Goal: Find contact information: Find contact information

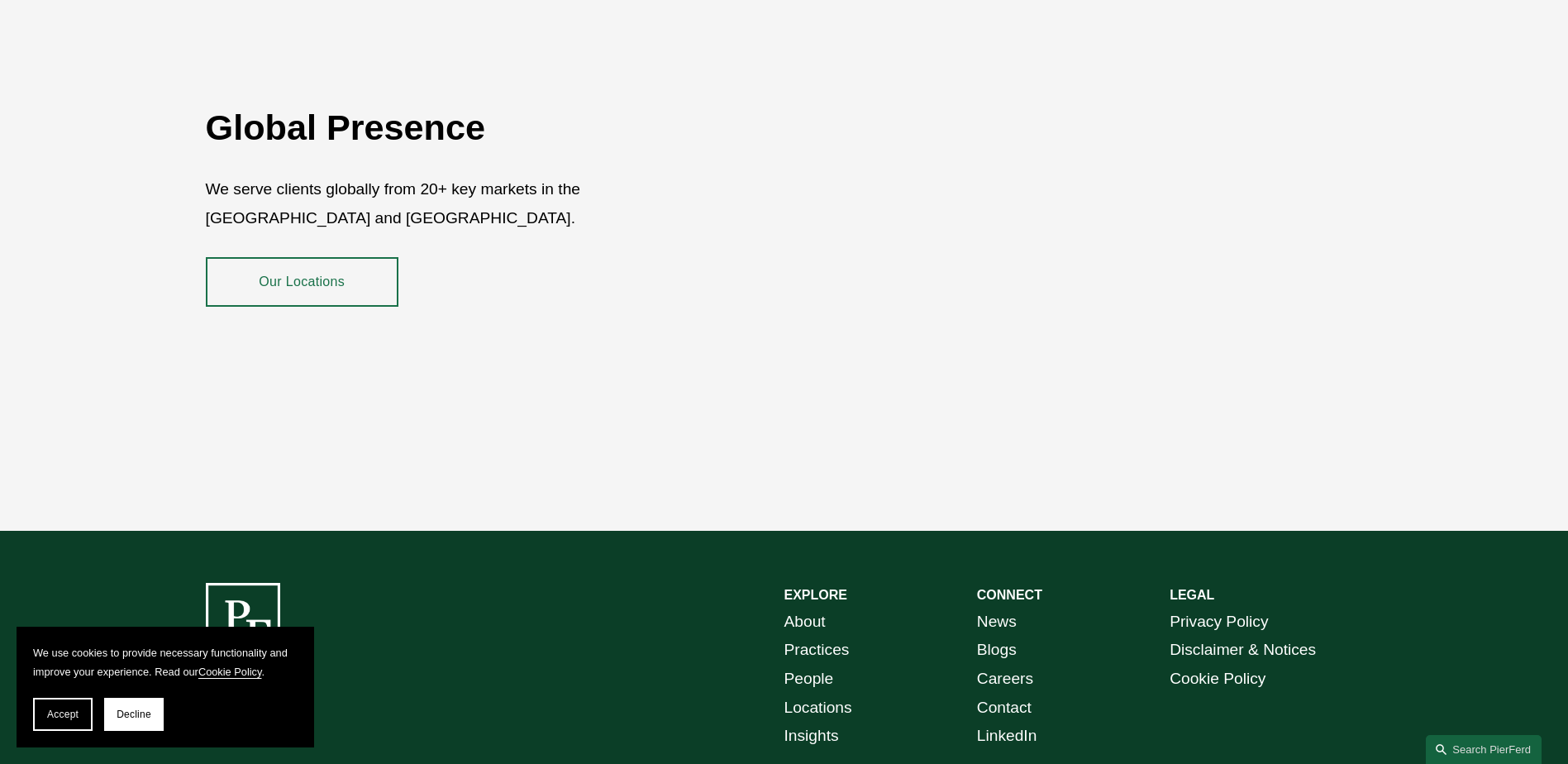
scroll to position [3023, 0]
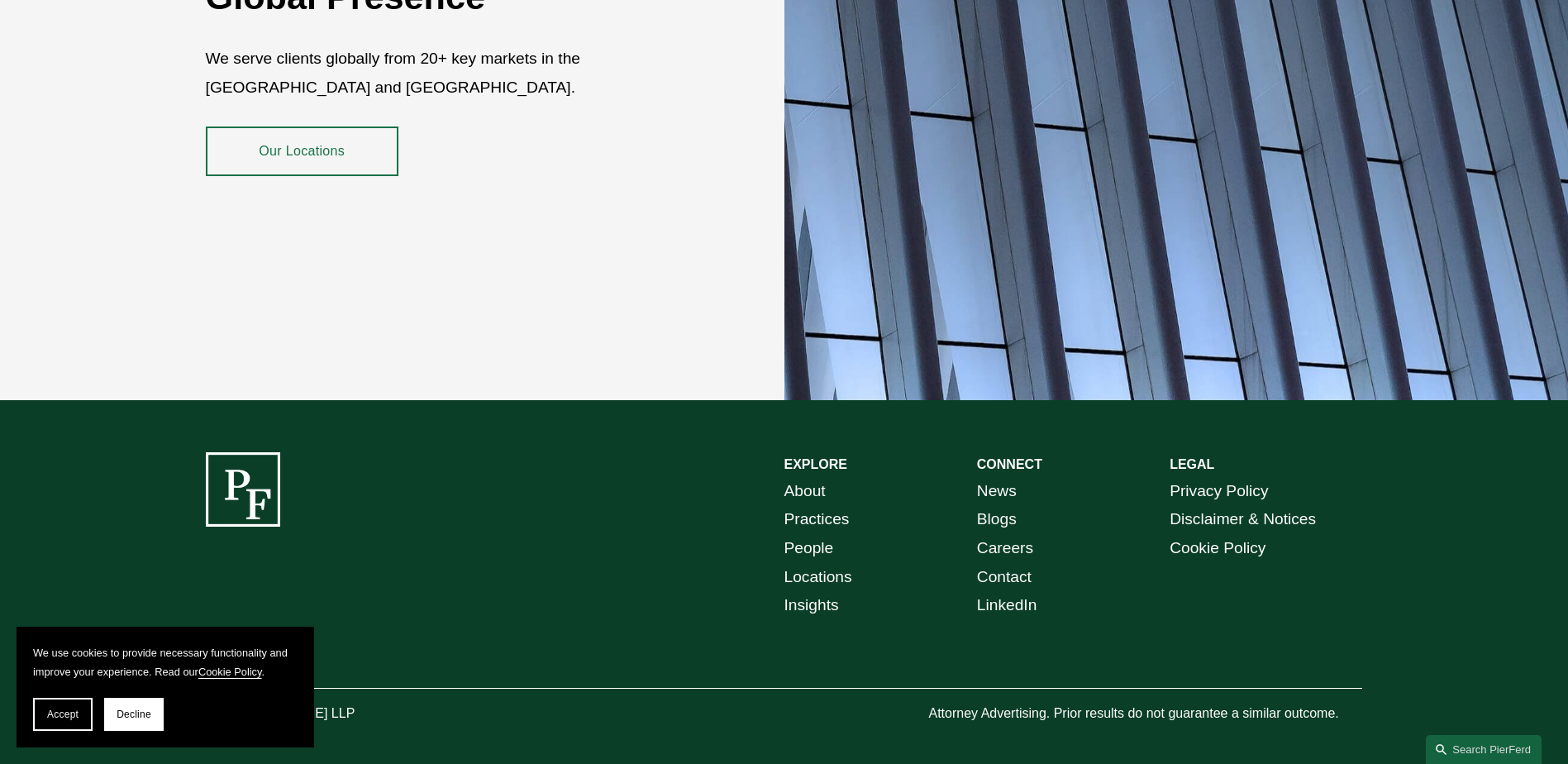
click at [1018, 563] on link "Contact" at bounding box center [1004, 578] width 55 height 29
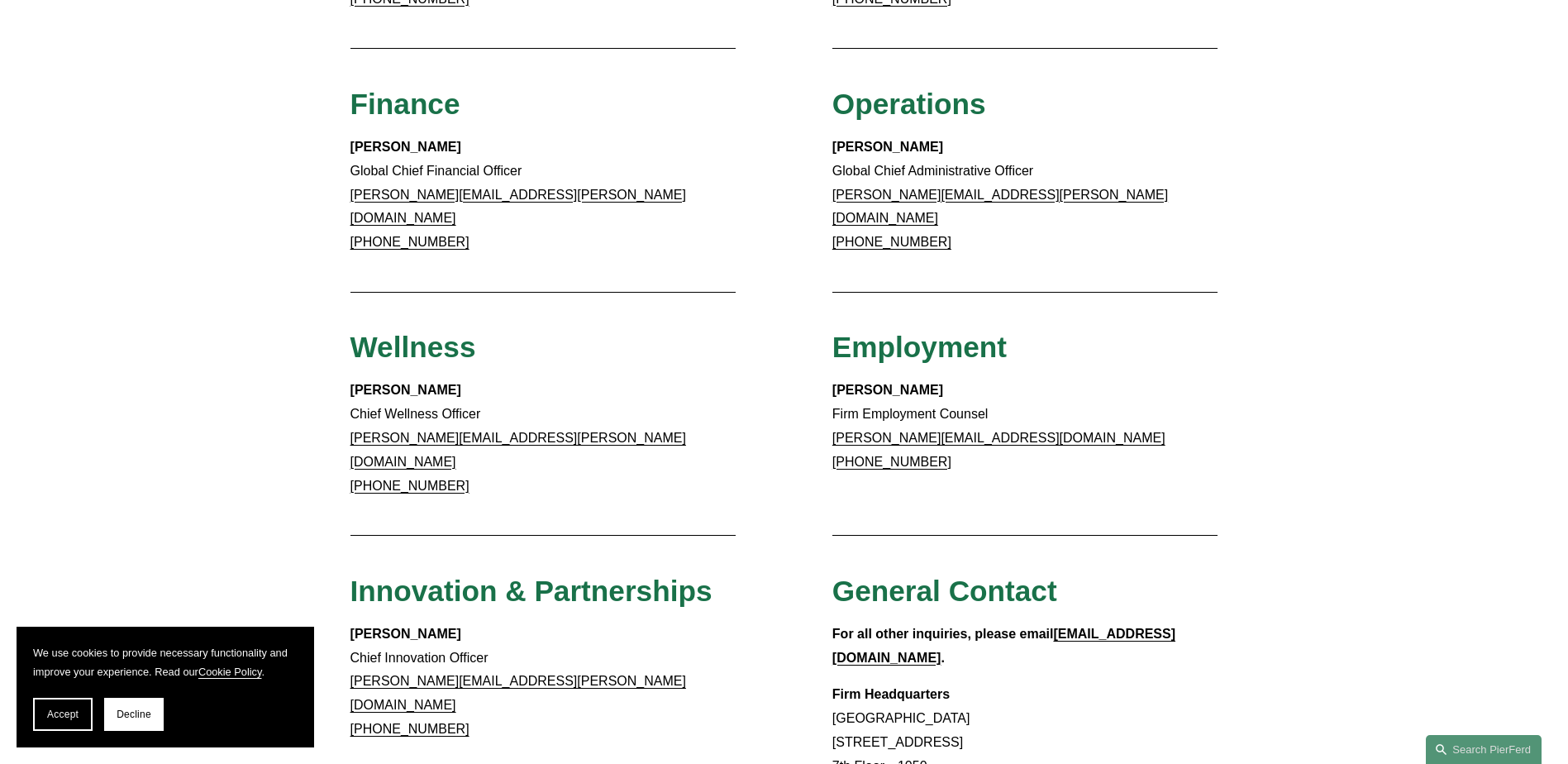
scroll to position [1157, 0]
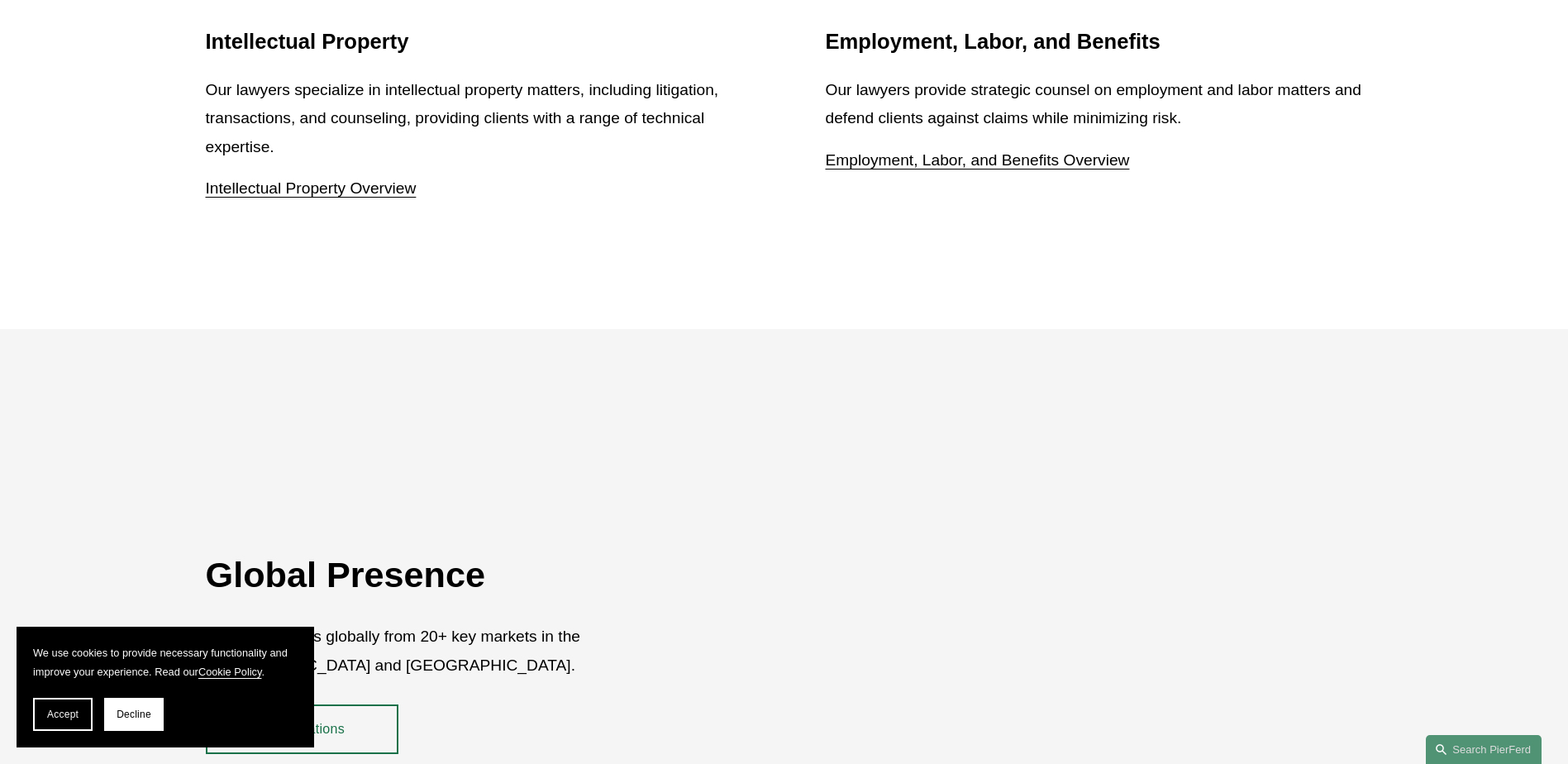
scroll to position [2444, 0]
